Goal: Information Seeking & Learning: Learn about a topic

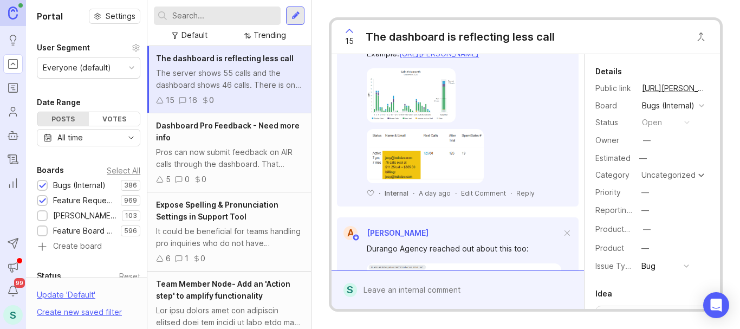
scroll to position [1479, 0]
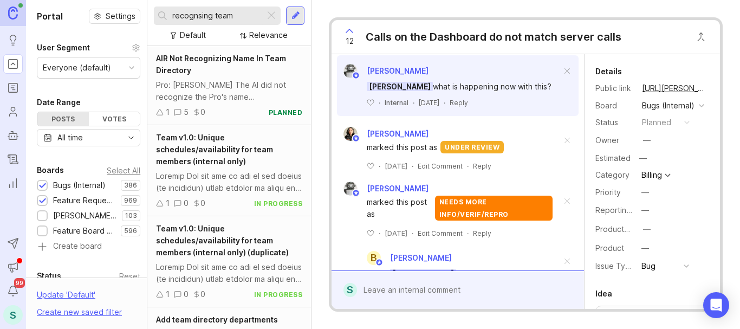
scroll to position [337, 0]
